Goal: Register for event/course

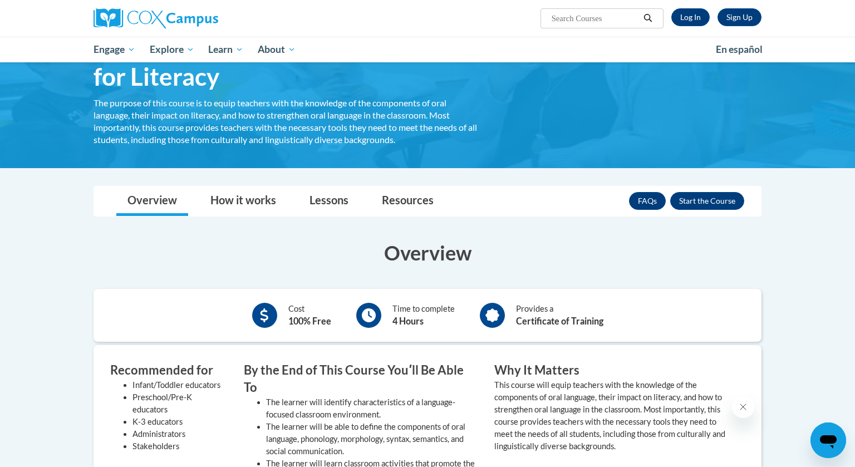
scroll to position [87, 0]
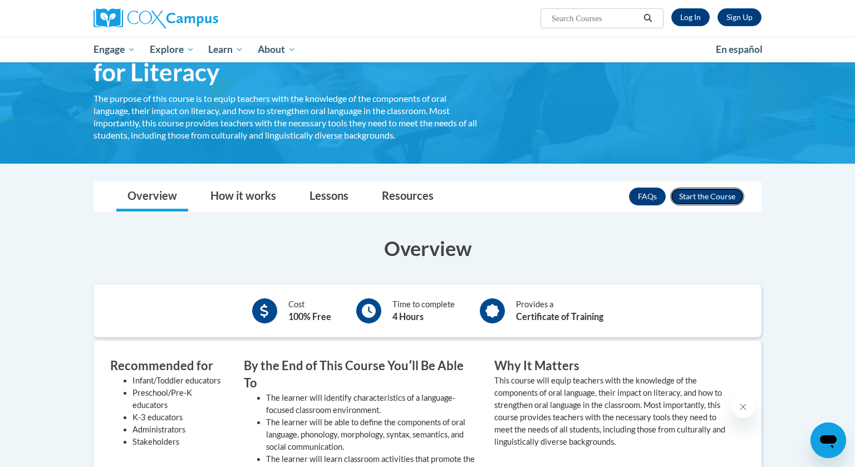
click at [711, 195] on button "Enroll" at bounding box center [707, 197] width 74 height 18
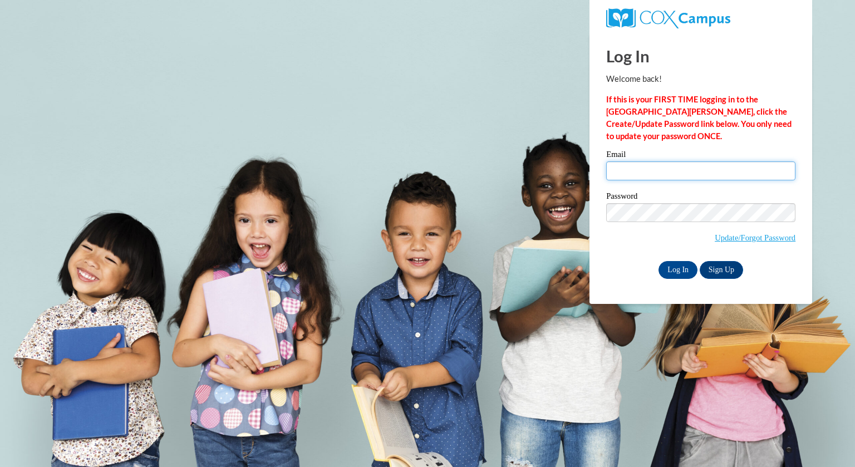
click at [699, 174] on input "Email" at bounding box center [700, 170] width 189 height 19
type input "kschoneman@kewaskumschools.org"
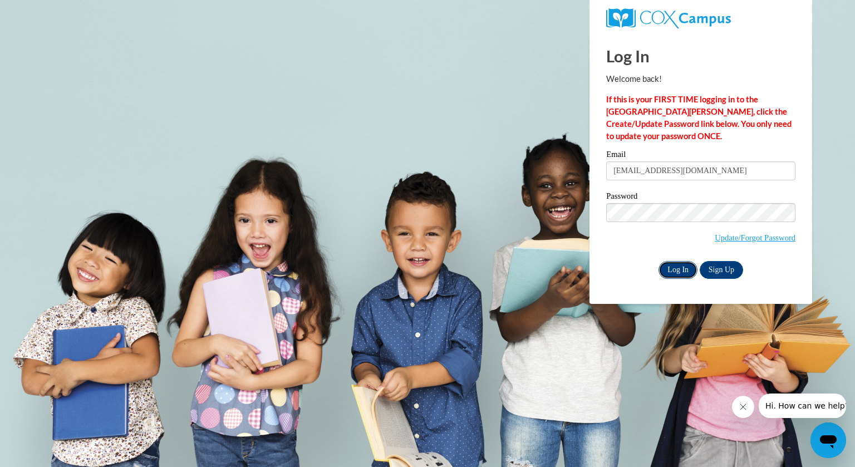
click at [682, 270] on input "Log In" at bounding box center [678, 270] width 39 height 18
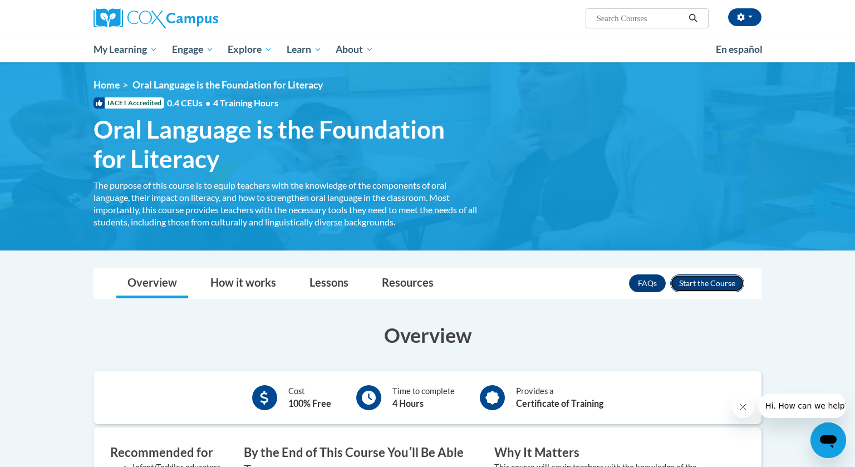
click at [698, 274] on button "Enroll" at bounding box center [707, 283] width 74 height 18
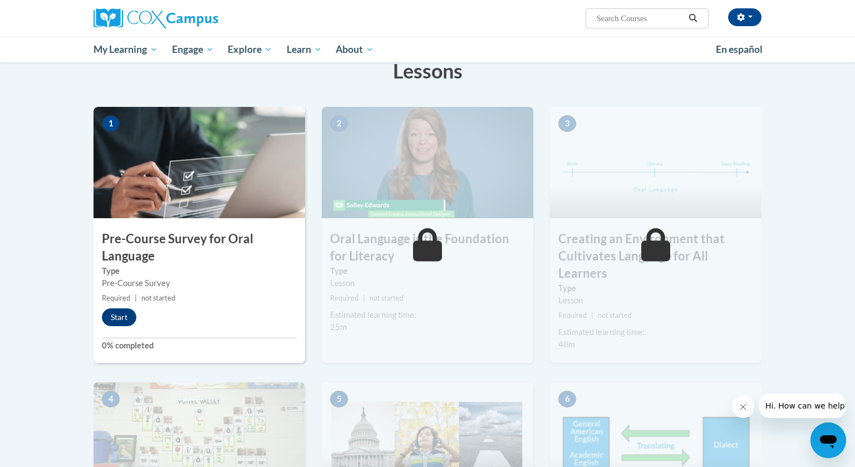
scroll to position [185, 0]
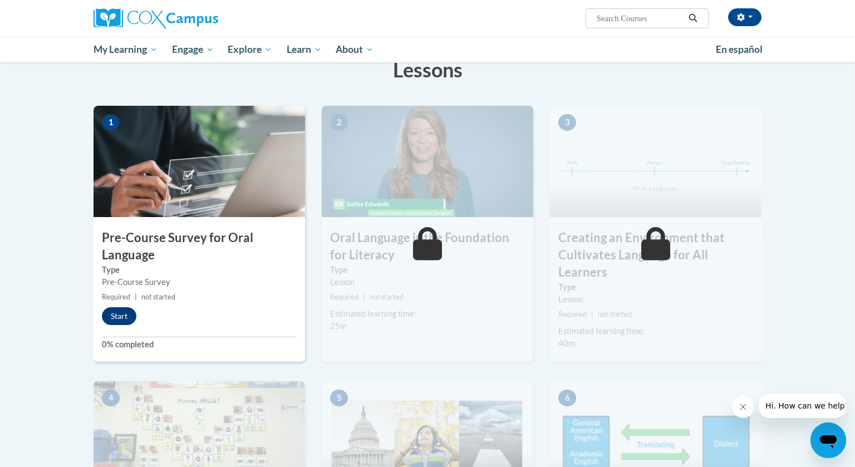
click at [123, 313] on button "Start" at bounding box center [119, 316] width 35 height 18
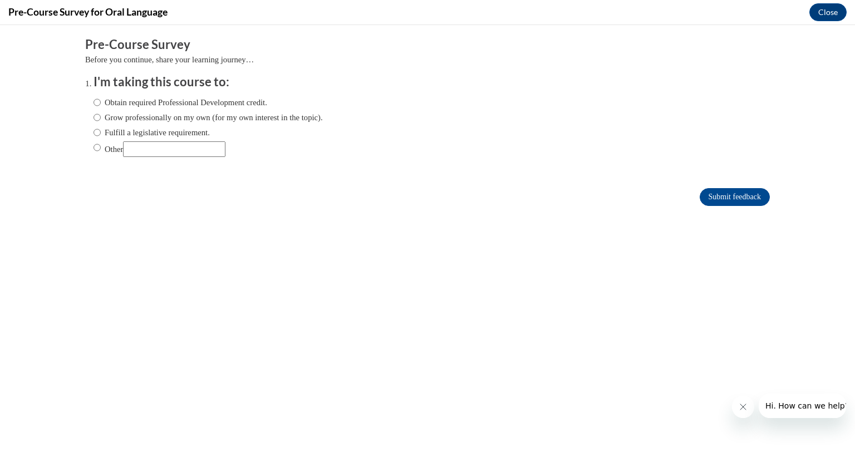
scroll to position [0, 0]
click at [193, 100] on label "Obtain required Professional Development credit." at bounding box center [181, 102] width 174 height 12
click at [101, 100] on input "Obtain required Professional Development credit." at bounding box center [97, 102] width 7 height 12
radio input "true"
click at [759, 195] on input "Submit feedback" at bounding box center [735, 197] width 70 height 18
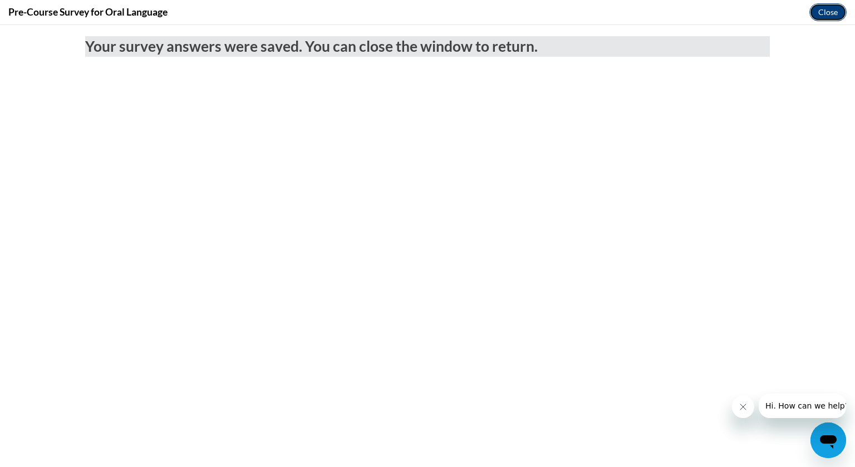
click at [822, 9] on button "Close" at bounding box center [827, 12] width 37 height 18
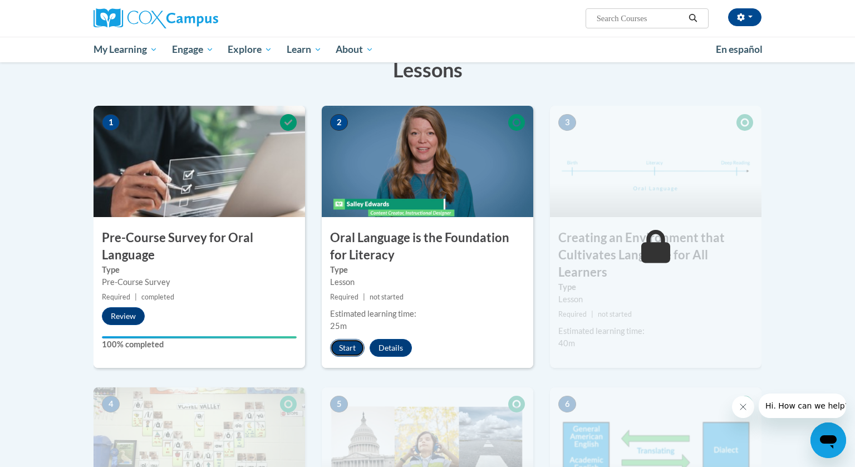
click at [348, 349] on button "Start" at bounding box center [347, 348] width 35 height 18
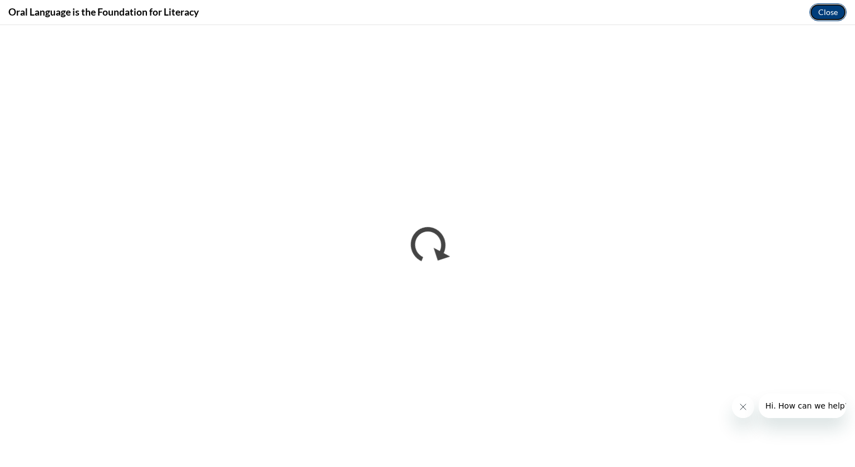
click at [843, 12] on button "Close" at bounding box center [827, 12] width 37 height 18
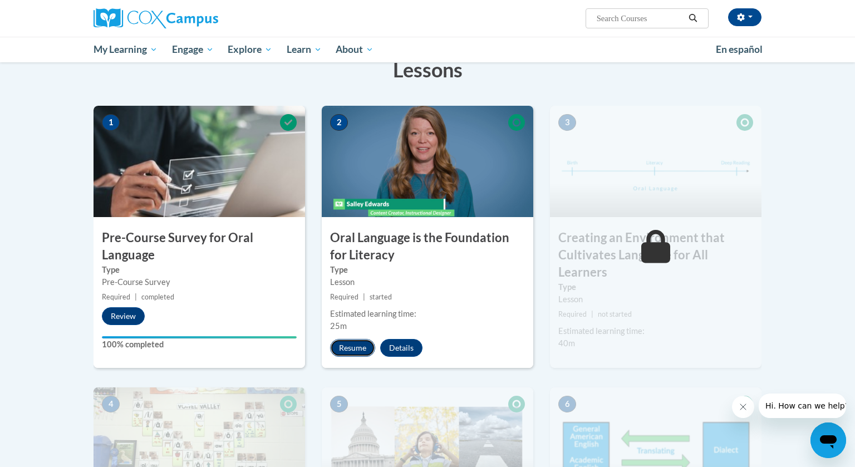
click at [356, 346] on button "Resume" at bounding box center [352, 348] width 45 height 18
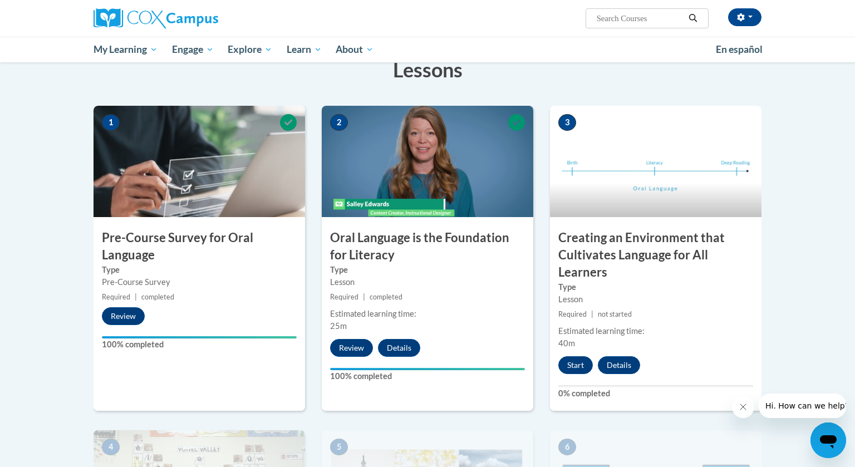
scroll to position [199, 0]
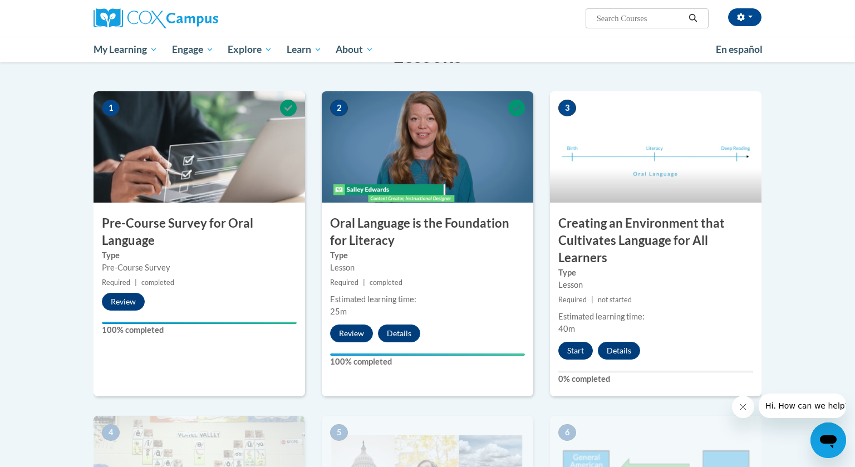
click at [577, 348] on button "Start" at bounding box center [575, 351] width 35 height 18
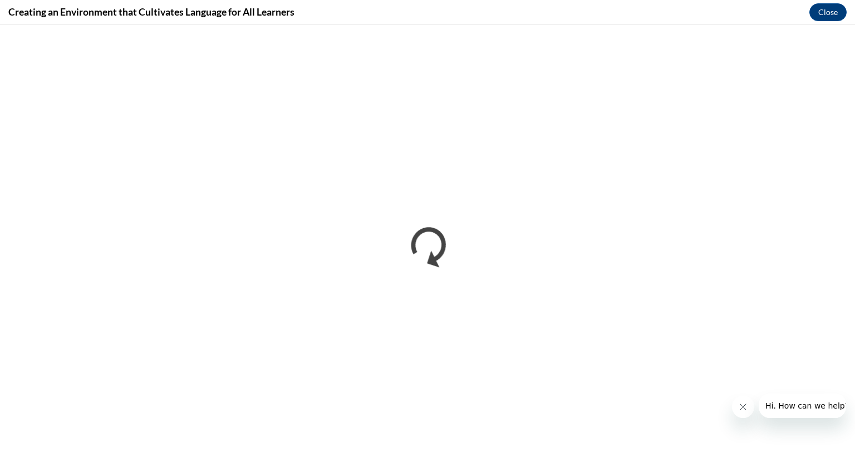
scroll to position [0, 0]
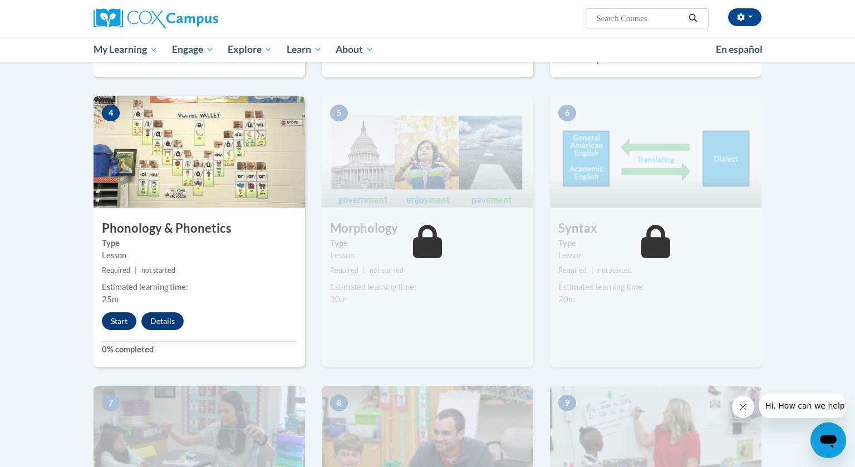
scroll to position [530, 0]
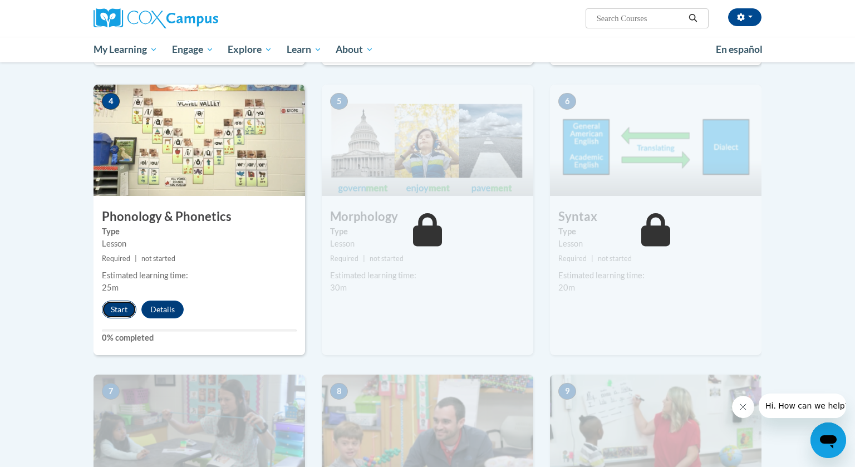
click at [122, 307] on button "Start" at bounding box center [119, 310] width 35 height 18
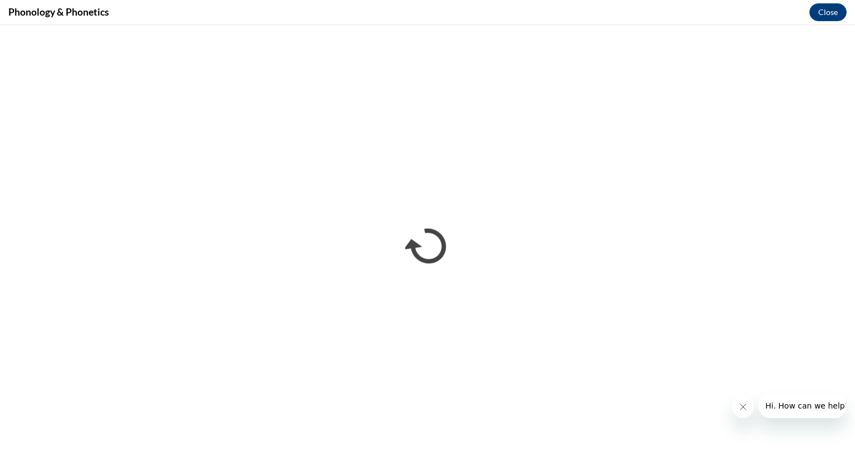
scroll to position [0, 0]
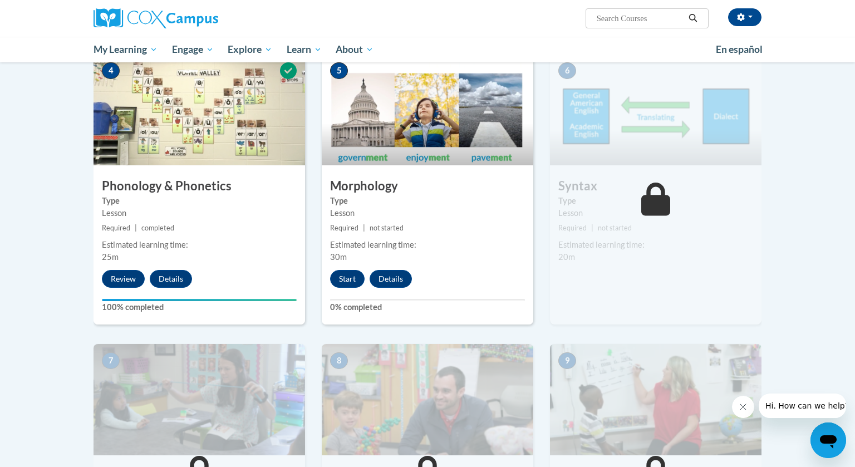
scroll to position [558, 0]
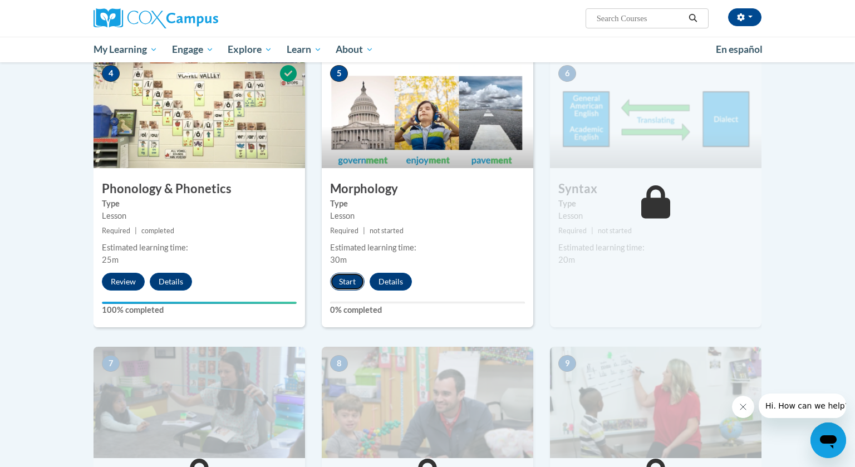
click at [343, 285] on button "Start" at bounding box center [347, 282] width 35 height 18
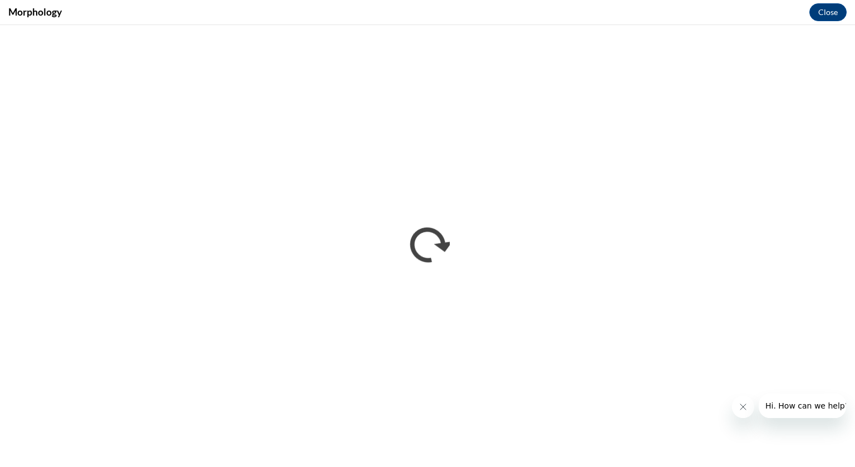
scroll to position [0, 0]
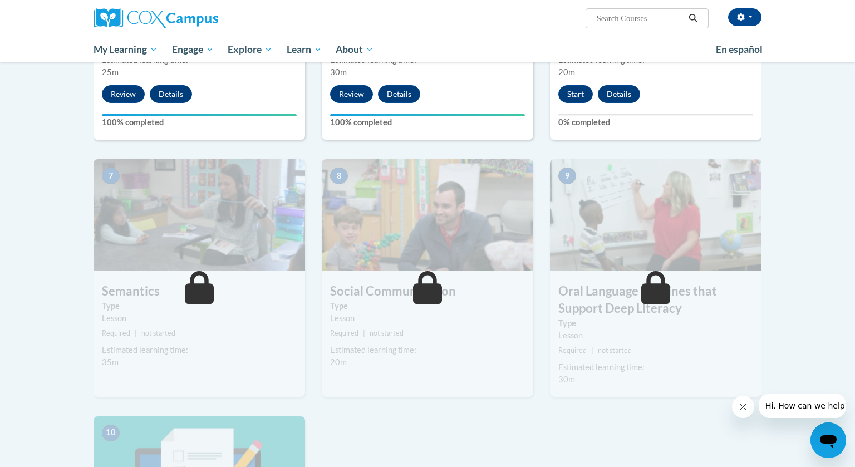
scroll to position [746, 0]
click at [576, 94] on button "Start" at bounding box center [575, 94] width 35 height 18
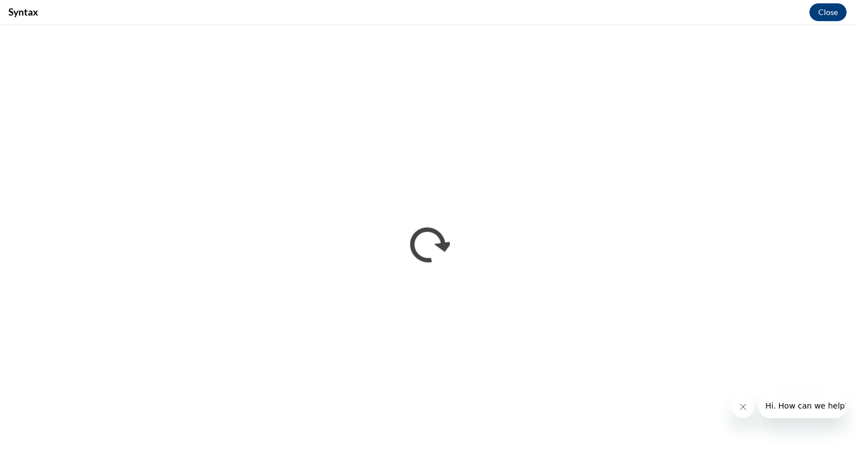
scroll to position [0, 0]
